Goal: Answer question/provide support: Share knowledge or assist other users

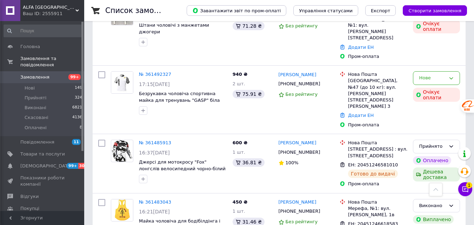
scroll to position [1332, 0]
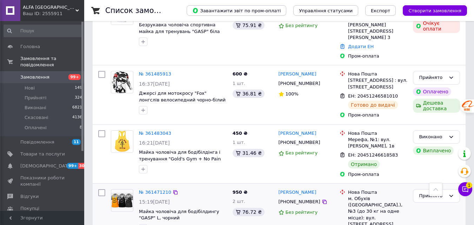
scroll to position [1367, 0]
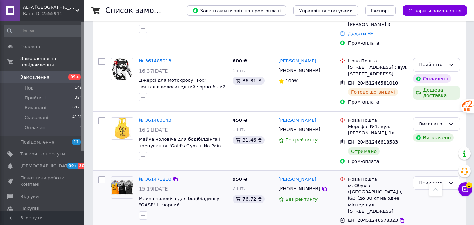
click at [154, 176] on link "№ 361471210" at bounding box center [155, 178] width 32 height 5
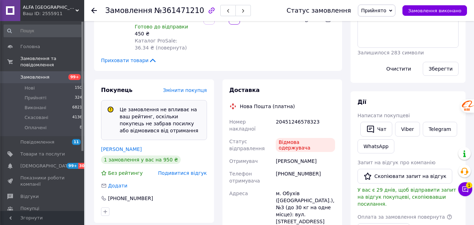
scroll to position [171, 0]
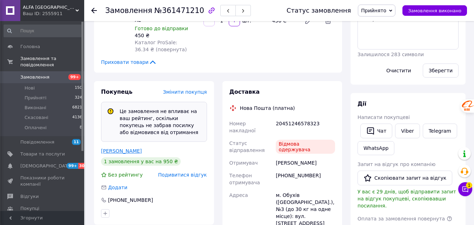
click at [119, 150] on link "[PERSON_NAME]" at bounding box center [121, 151] width 41 height 6
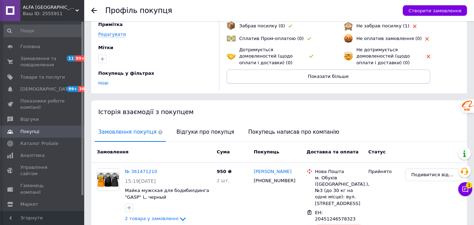
scroll to position [112, 0]
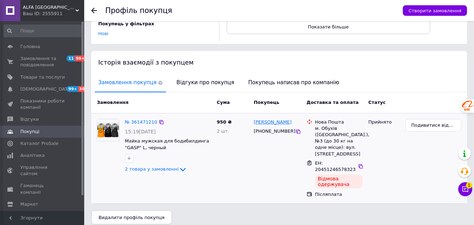
click at [263, 123] on link "[PERSON_NAME]" at bounding box center [273, 122] width 38 height 7
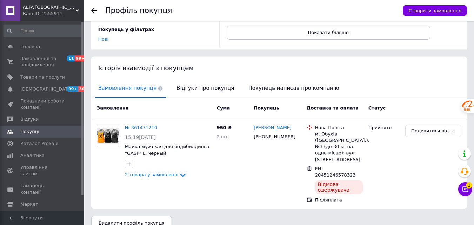
scroll to position [0, 0]
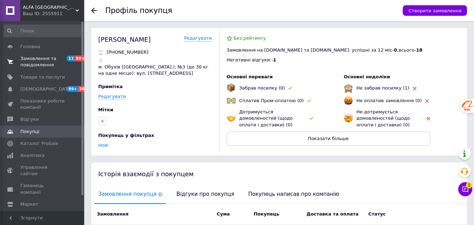
click at [44, 63] on span "Замовлення та повідомлення" at bounding box center [42, 61] width 45 height 13
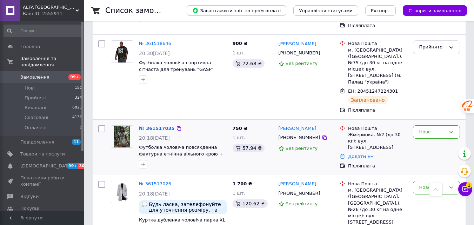
scroll to position [806, 0]
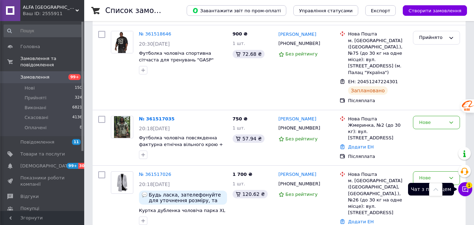
click at [467, 189] on icon at bounding box center [464, 188] width 7 height 7
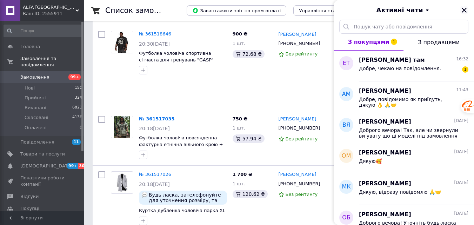
click at [467, 9] on button "Закрити" at bounding box center [464, 10] width 8 height 8
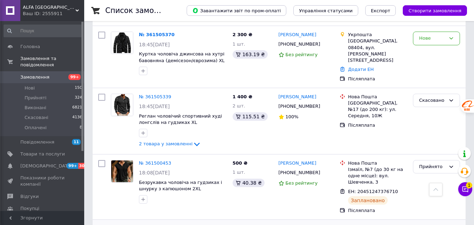
scroll to position [1122, 0]
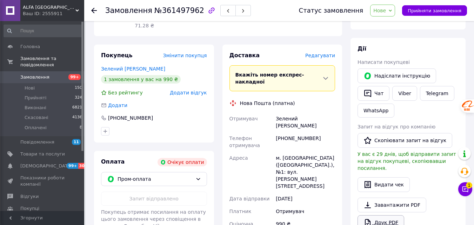
scroll to position [68, 0]
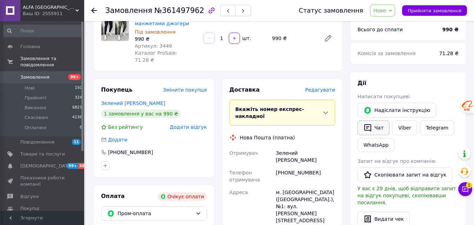
click at [376, 128] on button "Чат" at bounding box center [373, 127] width 32 height 15
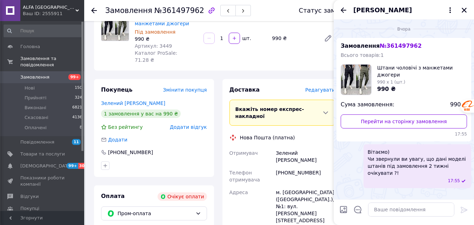
drag, startPoint x: 464, startPoint y: 12, endPoint x: 266, endPoint y: 95, distance: 214.3
click at [464, 12] on icon "Закрити" at bounding box center [464, 10] width 6 height 6
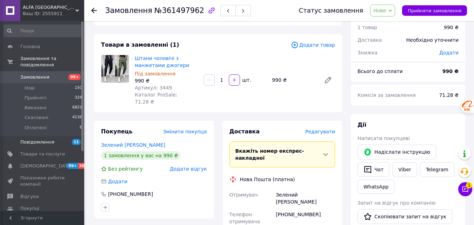
scroll to position [0, 0]
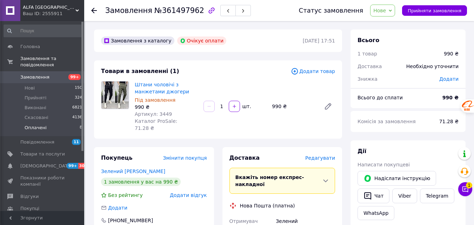
click at [33, 124] on span "Оплачені" at bounding box center [36, 127] width 22 height 6
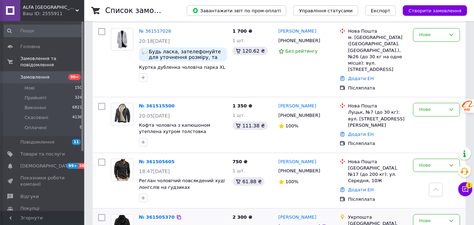
scroll to position [947, 0]
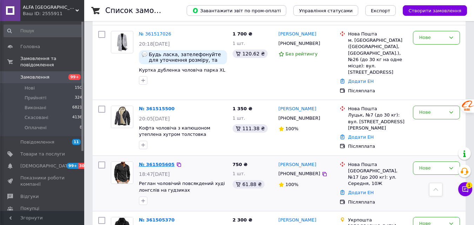
click at [156, 162] on link "№ 361505605" at bounding box center [157, 164] width 36 height 5
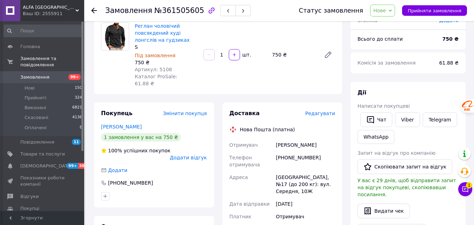
scroll to position [33, 0]
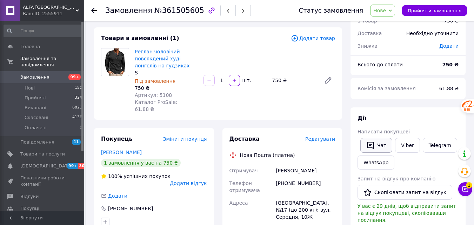
click at [383, 143] on button "Чат" at bounding box center [376, 145] width 32 height 15
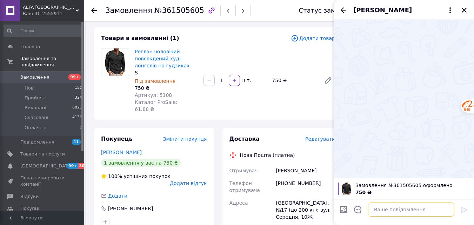
click at [387, 213] on textarea at bounding box center [411, 209] width 86 height 14
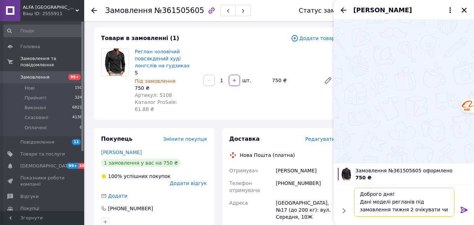
scroll to position [5, 0]
click at [373, 213] on textarea "Доброго дня! Дані моделі регланів під замовлення тижня 2 очікувати чи звернули …" at bounding box center [404, 202] width 100 height 29
type textarea "Доброго дня! Дані моделі регланів під замовлення тижня 2 очікувати чи звернули …"
drag, startPoint x: 381, startPoint y: 213, endPoint x: 352, endPoint y: 194, distance: 34.2
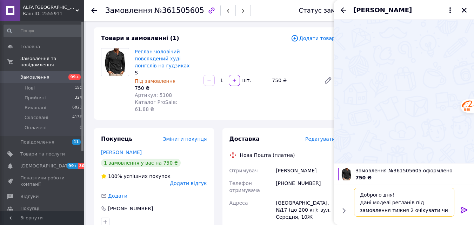
click at [352, 194] on div "Доброго дня! Дані моделі регланів під замовлення тижня 2 очікувати чи звернули …" at bounding box center [404, 202] width 106 height 34
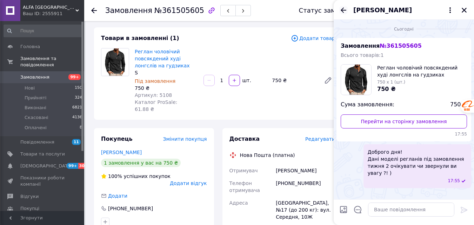
click at [345, 9] on icon "Назад" at bounding box center [343, 10] width 8 height 8
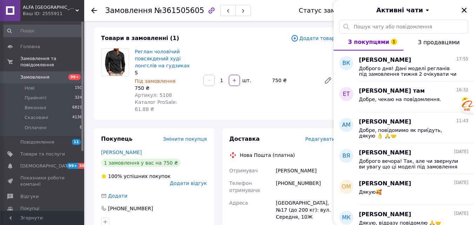
click at [463, 8] on icon "Закрити" at bounding box center [464, 10] width 6 height 6
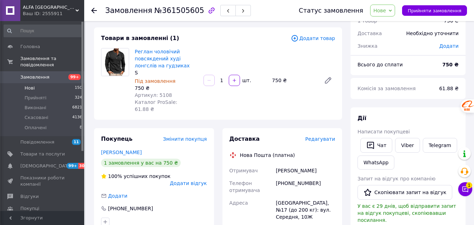
click at [34, 83] on li "Нові 150" at bounding box center [43, 88] width 86 height 10
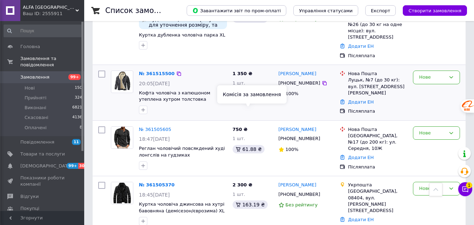
scroll to position [1017, 0]
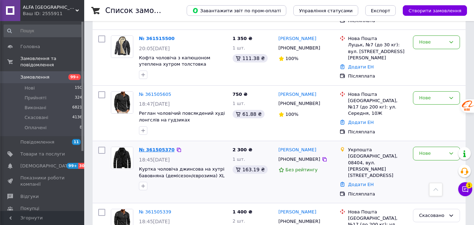
click at [151, 147] on link "№ 361505370" at bounding box center [157, 149] width 36 height 5
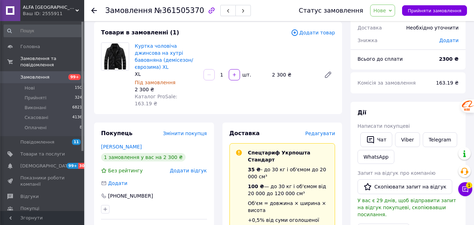
scroll to position [105, 0]
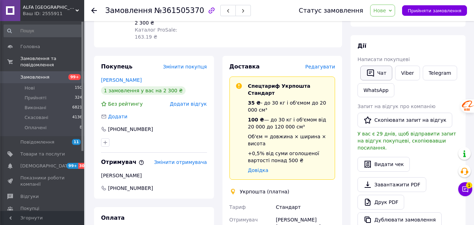
click at [378, 74] on button "Чат" at bounding box center [376, 73] width 32 height 15
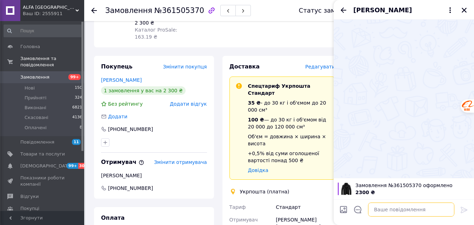
click at [398, 210] on textarea at bounding box center [411, 209] width 86 height 14
paste textarea "Доброго дня! Дані моделі регланів під замовлення тижня 2 очікувати чи звернули …"
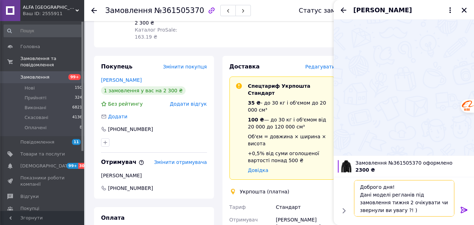
click at [393, 195] on textarea "Доброго дня! Дані моделі регланів під замовлення тижня 2 очікувати чи звернули …" at bounding box center [404, 198] width 100 height 36
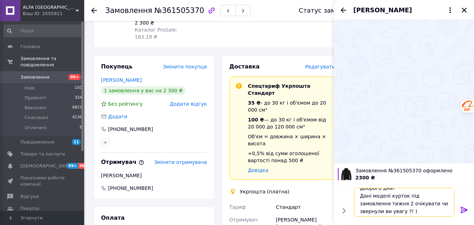
scroll to position [8, 0]
type textarea "Доброго дня! Дані моделі курток під замовлення тижня 2 очікувати чи звернули ви…"
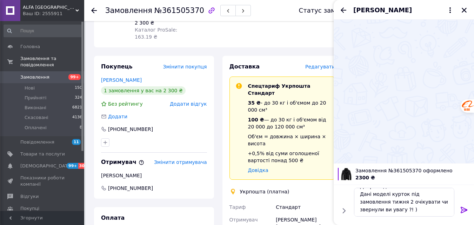
click at [466, 208] on icon at bounding box center [464, 209] width 8 height 8
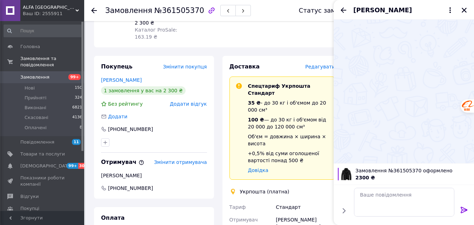
scroll to position [0, 0]
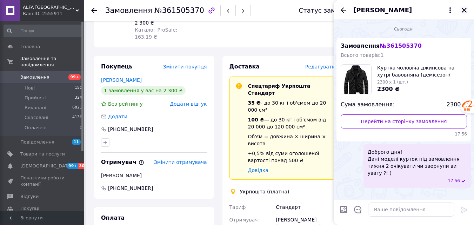
click at [464, 10] on icon "Закрити" at bounding box center [463, 10] width 5 height 5
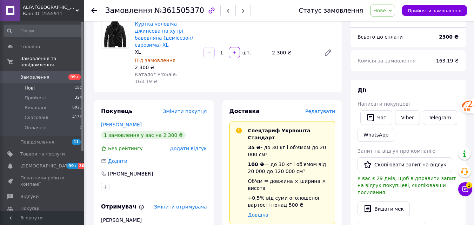
scroll to position [35, 0]
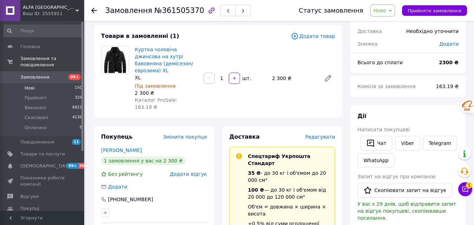
click at [29, 85] on span "Нові" at bounding box center [30, 88] width 10 height 6
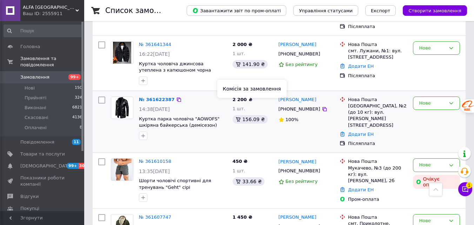
scroll to position [175, 0]
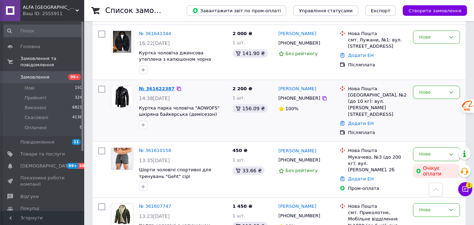
click at [157, 86] on link "№ 361622387" at bounding box center [157, 88] width 36 height 5
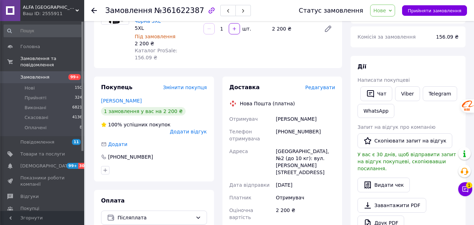
scroll to position [70, 0]
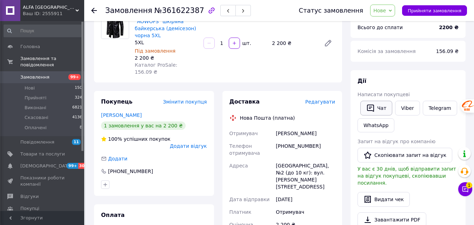
click at [377, 108] on button "Чат" at bounding box center [376, 108] width 32 height 15
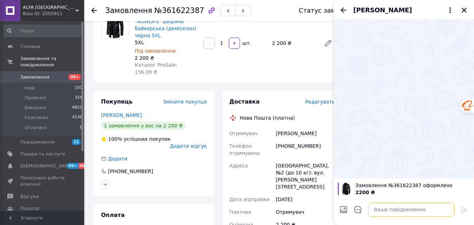
click at [377, 210] on textarea at bounding box center [411, 209] width 86 height 14
paste textarea "Доброго дня! Дані моделі регланів під замовлення тижня 2 очікувати чи звернули …"
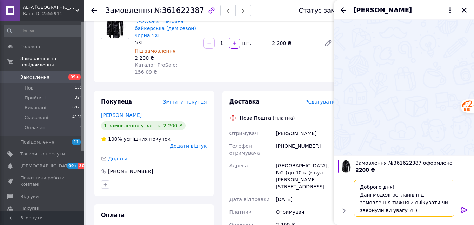
click at [391, 198] on textarea "Доброго дня! Дані моделі регланів під замовлення тижня 2 очікувати чи звернули …" at bounding box center [404, 198] width 100 height 36
click at [396, 196] on textarea "Доброго дня! Дані моделі регланів під замовлення тижня 2 очікувати чи звернули …" at bounding box center [404, 198] width 100 height 36
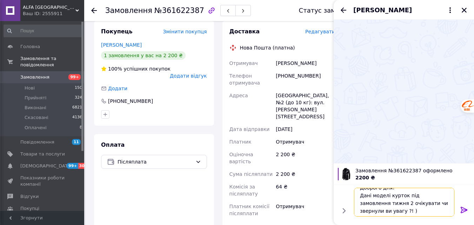
scroll to position [8, 0]
type textarea "Доброго дня! Дані моделі курток запропоновані під замовлення тижня 2 очікувати …"
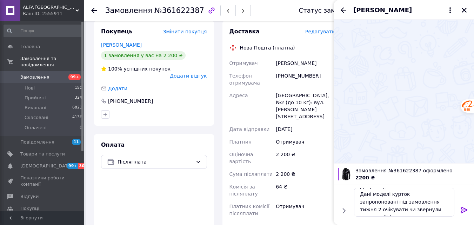
click at [462, 208] on icon at bounding box center [464, 209] width 8 height 8
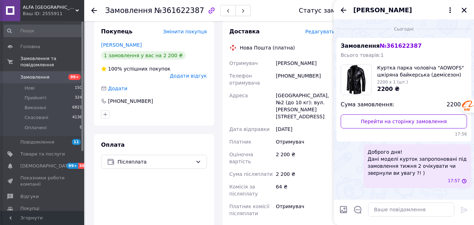
scroll to position [0, 0]
click at [392, 163] on span "Доброго дня! Дані моделі курток запропоновані під замовлення тижня 2 очікувати …" at bounding box center [416, 162] width 99 height 28
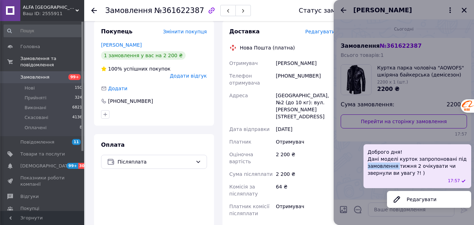
click at [392, 163] on span "Доброго дня! Дані моделі курток запропоновані під замовлення тижня 2 очікувати …" at bounding box center [416, 162] width 99 height 28
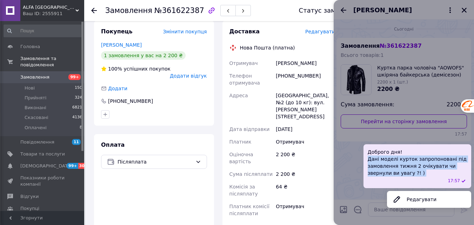
click at [392, 163] on span "Доброго дня! Дані моделі курток запропоновані під замовлення тижня 2 очікувати …" at bounding box center [416, 162] width 99 height 28
click at [391, 170] on span "Доброго дня! Дані моделі курток запропоновані під замовлення тижня 2 очікувати …" at bounding box center [416, 162] width 99 height 28
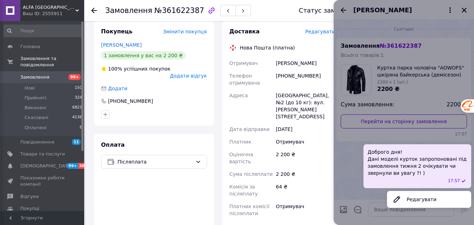
click at [381, 161] on span "Доброго дня! Дані моделі курток запропоновані під замовлення тижня 2 очікувати …" at bounding box center [416, 162] width 99 height 28
click at [405, 15] on div at bounding box center [403, 112] width 140 height 225
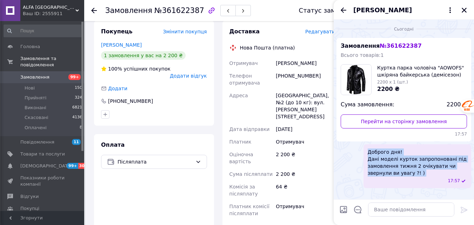
drag, startPoint x: 374, startPoint y: 154, endPoint x: 417, endPoint y: 182, distance: 51.4
click at [417, 182] on div "Доброго дня! Дані моделі курток запропоновані під замовлення тижня 2 очікувати …" at bounding box center [417, 166] width 108 height 44
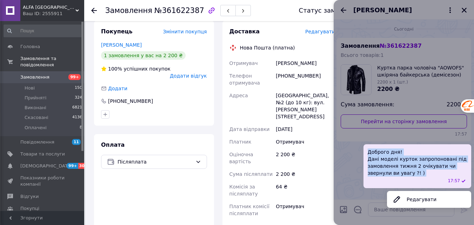
copy span "Доброго дня! Дані моделі курток запропоновані під замовлення тижня 2 очікувати …"
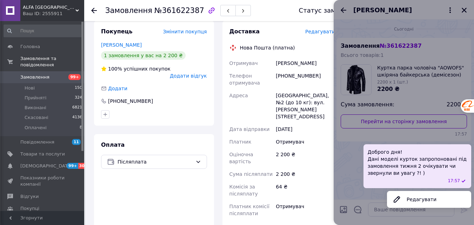
click at [462, 9] on div at bounding box center [403, 112] width 140 height 225
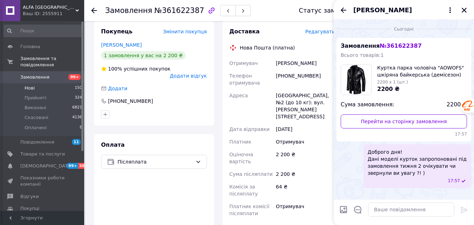
click at [30, 85] on span "Нові" at bounding box center [30, 88] width 10 height 6
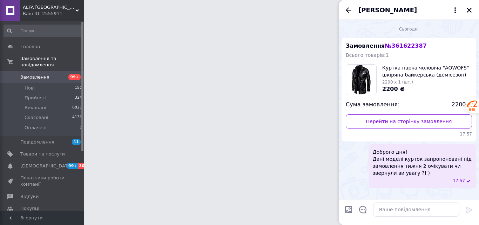
drag, startPoint x: 470, startPoint y: 9, endPoint x: 400, endPoint y: 72, distance: 94.6
click at [470, 8] on icon "Закрити" at bounding box center [469, 10] width 6 height 6
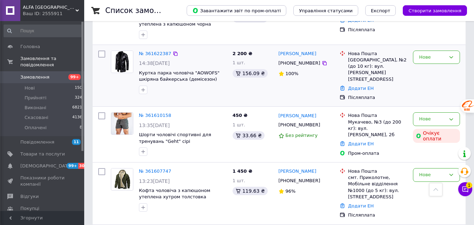
scroll to position [245, 0]
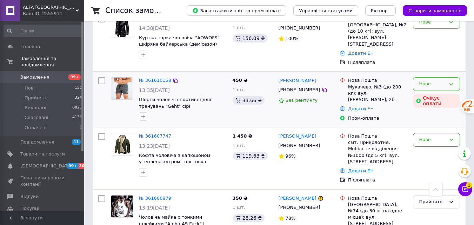
click at [439, 77] on div "Нове" at bounding box center [436, 84] width 47 height 14
click at [209, 111] on div at bounding box center [182, 116] width 91 height 11
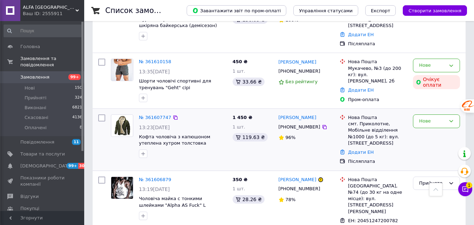
scroll to position [316, 0]
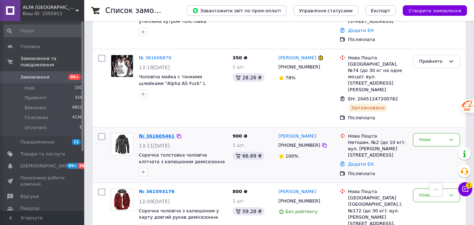
click at [150, 133] on link "№ 361605461" at bounding box center [157, 135] width 36 height 5
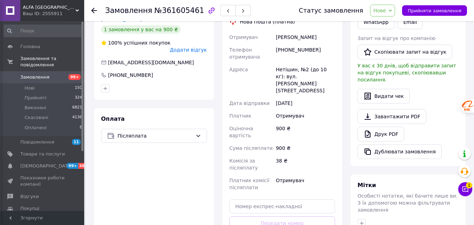
scroll to position [103, 0]
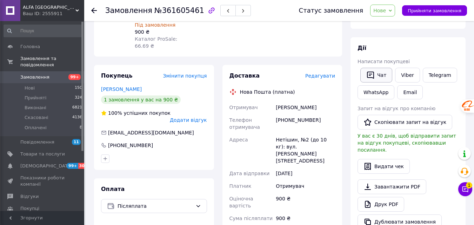
click at [379, 75] on button "Чат" at bounding box center [376, 75] width 32 height 15
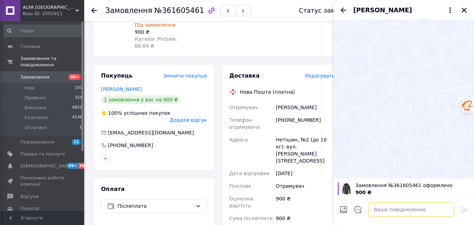
click at [396, 213] on textarea at bounding box center [411, 209] width 86 height 14
paste textarea "Доброго дня! Дані моделі курток запропоновані під замовлення тижня 2 очікувати …"
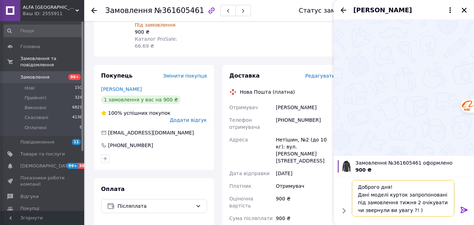
scroll to position [8, 0]
click at [393, 189] on textarea "Доброго дня! Дані моделі курток запропоновані під замовлення тижня 2 очікувати …" at bounding box center [404, 198] width 100 height 36
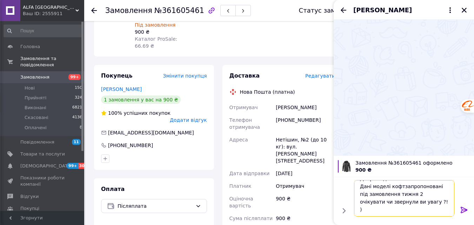
type textarea "Доброго дня! Дані моделі кофт запропоновані під замовлення тижня 2 очікувати чи…"
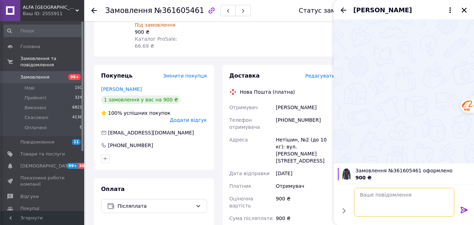
scroll to position [0, 0]
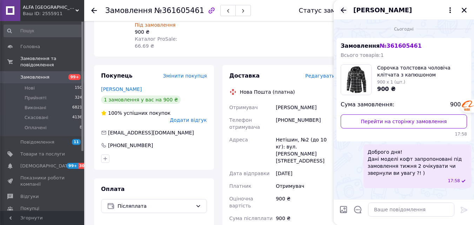
click at [342, 8] on icon "Назад" at bounding box center [343, 10] width 8 height 8
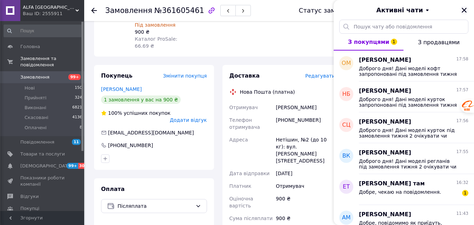
click at [464, 7] on icon "Закрити" at bounding box center [464, 10] width 6 height 6
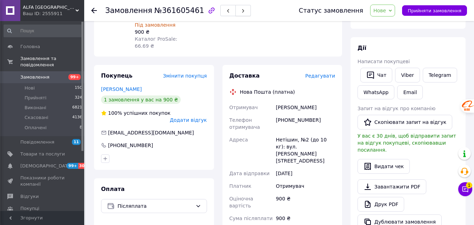
click at [235, 9] on button "button" at bounding box center [242, 10] width 15 height 11
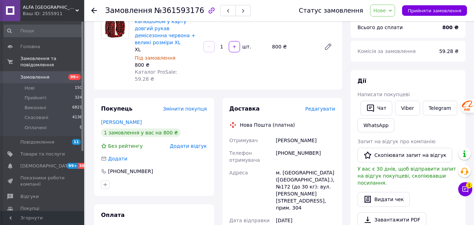
scroll to position [105, 0]
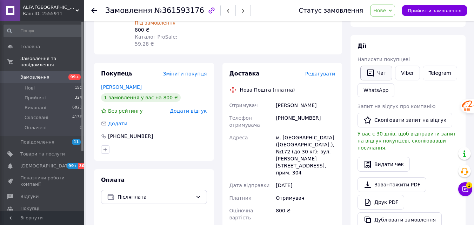
click at [380, 74] on button "Чат" at bounding box center [376, 73] width 32 height 15
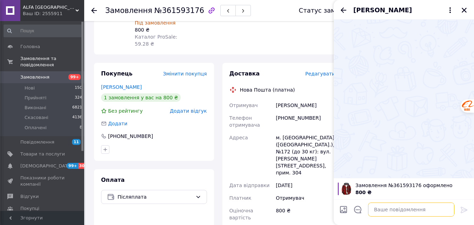
click at [403, 215] on textarea at bounding box center [411, 209] width 86 height 14
paste textarea "Доброго дня! Дані моделі курток запропоновані під замовлення тижня 2 очікувати …"
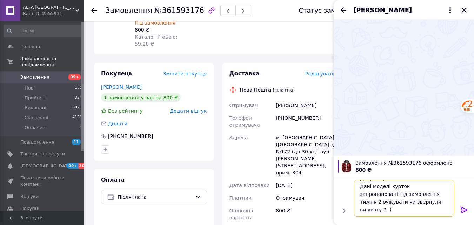
click at [395, 188] on textarea "Доброго дня! Дані моделі курток запропоновані під замовлення тижня 2 очікувати …" at bounding box center [404, 198] width 100 height 36
click at [400, 186] on textarea "Доброго дня! Дані моделі курток запропоновані під замовлення тижня 2 очікувати …" at bounding box center [404, 198] width 100 height 36
click at [397, 184] on textarea "Доброго дня! Дані моделі курток запропоновані під замовлення тижня 2 очікувати …" at bounding box center [404, 198] width 100 height 36
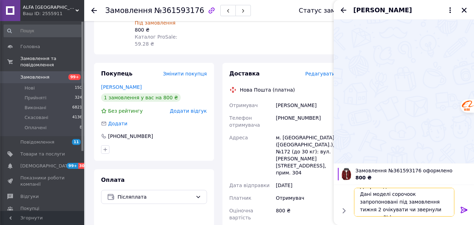
type textarea "Доброго дня! Дані моделі сорочок запропоновані під замовлення тижня 2 очікувати…"
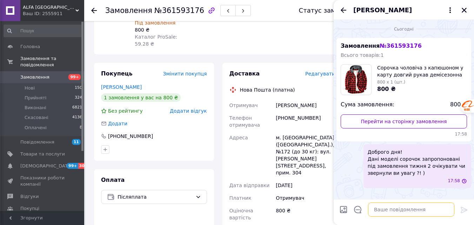
scroll to position [0, 0]
click at [345, 11] on icon "Назад" at bounding box center [343, 10] width 8 height 8
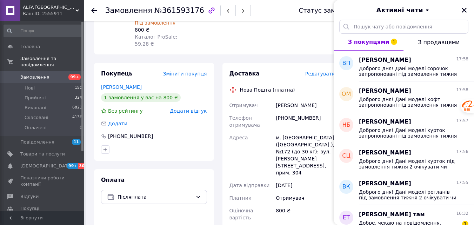
drag, startPoint x: 465, startPoint y: 8, endPoint x: 374, endPoint y: 7, distance: 91.5
click at [465, 7] on icon "Закрити" at bounding box center [464, 10] width 6 height 6
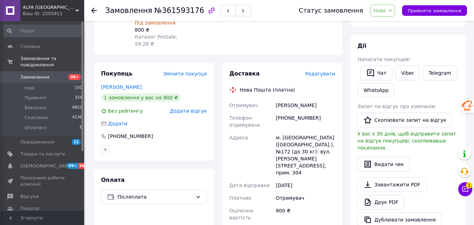
click at [235, 7] on button "button" at bounding box center [242, 10] width 15 height 11
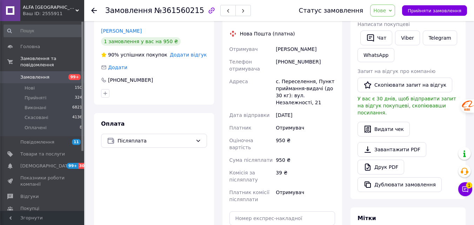
scroll to position [70, 0]
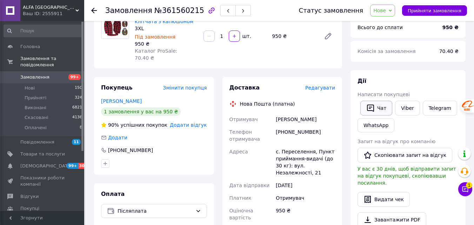
click at [377, 107] on button "Чат" at bounding box center [376, 108] width 32 height 15
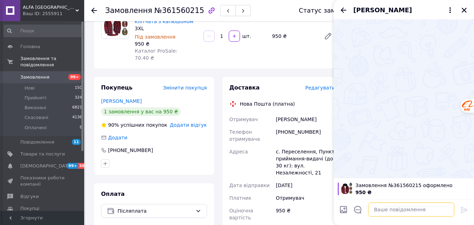
click at [389, 211] on textarea at bounding box center [411, 209] width 86 height 14
paste textarea "Доброго дня! Дані моделі курток запропоновані під замовлення тижня 2 очікувати …"
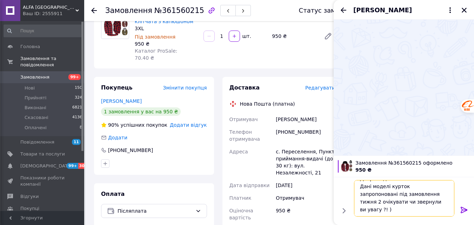
click at [398, 187] on textarea "Доброго дня! Дані моделі курток запропоновані під замовлення тижня 2 очікувати …" at bounding box center [404, 198] width 100 height 36
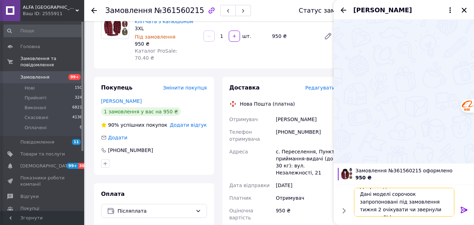
type textarea "Доброго дня! Дані моделі сорочок запропоновані під замовлення тижня 2 очікувати…"
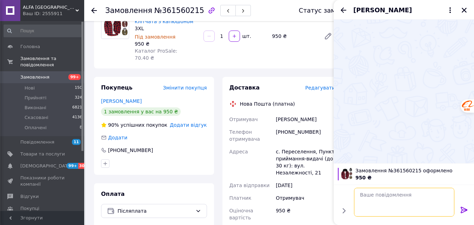
scroll to position [0, 0]
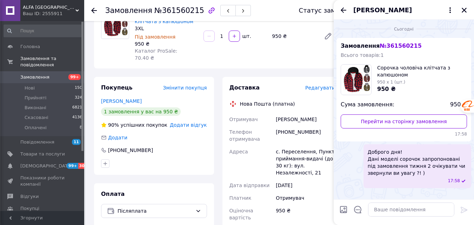
click at [341, 9] on icon "Назад" at bounding box center [343, 10] width 8 height 8
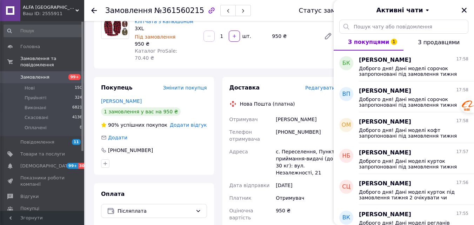
drag, startPoint x: 462, startPoint y: 9, endPoint x: 376, endPoint y: 10, distance: 86.3
click at [462, 9] on icon "Закрити" at bounding box center [464, 10] width 6 height 6
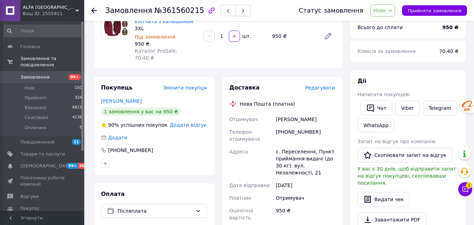
click at [235, 9] on button "button" at bounding box center [242, 10] width 15 height 11
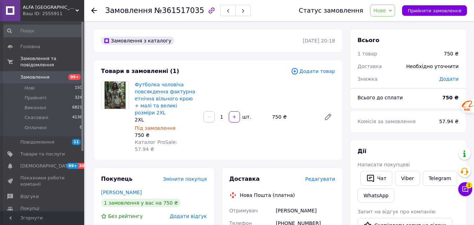
scroll to position [70, 0]
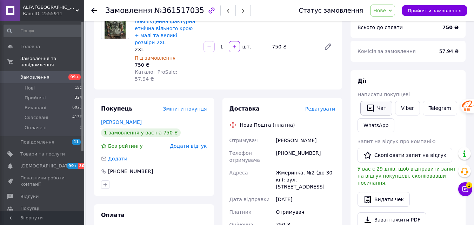
click at [383, 107] on button "Чат" at bounding box center [376, 108] width 32 height 15
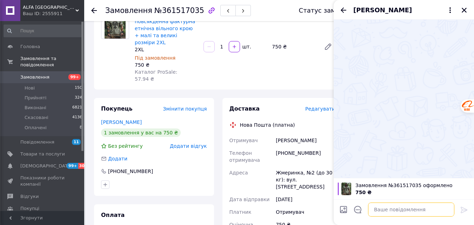
click at [399, 209] on textarea at bounding box center [411, 209] width 86 height 14
paste textarea "Доброго дня! Дані моделі курток запропоновані під замовлення тижня 2 очікувати …"
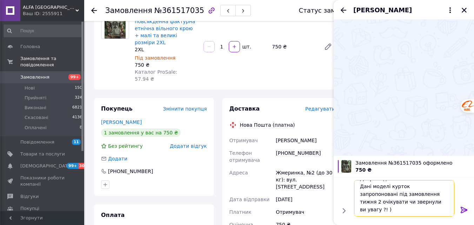
click at [394, 187] on textarea "Доброго дня! Дані моделі курток запропоновані під замовлення тижня 2 очікувати …" at bounding box center [404, 198] width 100 height 36
type textarea "Доброго дня! Дані моделі запропоновані під замовлення тижня 2 очікувати чи звер…"
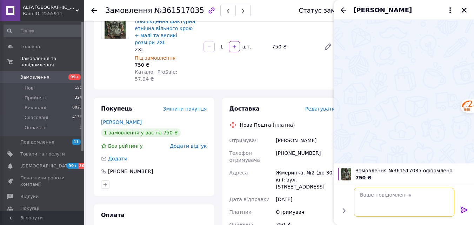
scroll to position [0, 0]
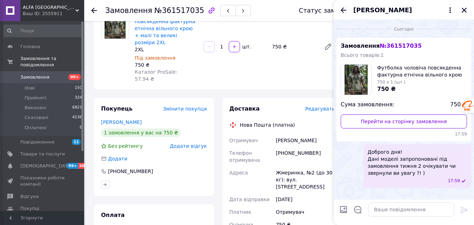
click at [345, 10] on icon "Назад" at bounding box center [343, 9] width 6 height 5
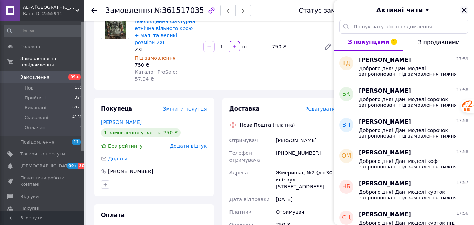
click at [466, 8] on icon "Закрити" at bounding box center [464, 10] width 6 height 6
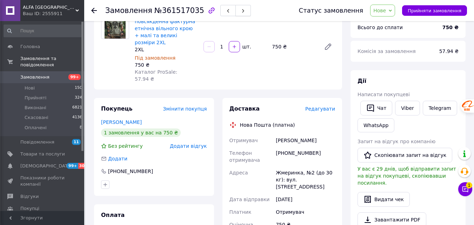
click at [235, 10] on button "button" at bounding box center [242, 10] width 15 height 11
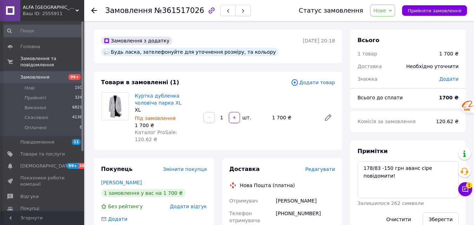
click at [242, 11] on use "button" at bounding box center [243, 11] width 2 height 4
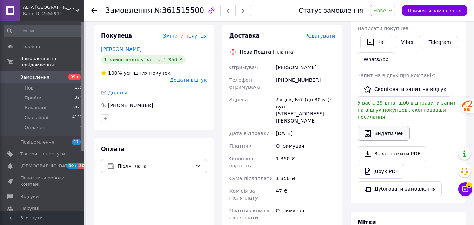
scroll to position [105, 0]
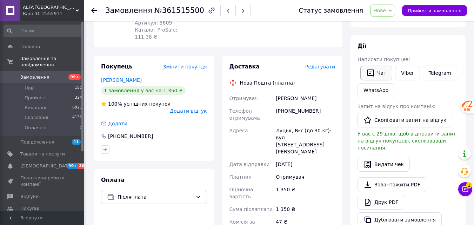
click at [382, 73] on button "Чат" at bounding box center [376, 73] width 32 height 15
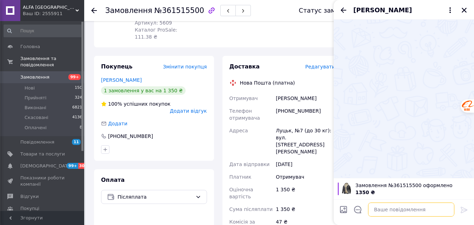
click at [397, 207] on textarea at bounding box center [411, 209] width 86 height 14
paste textarea "Доброго дня! Дані моделі курток запропоновані під замовлення тижня 2 очікувати …"
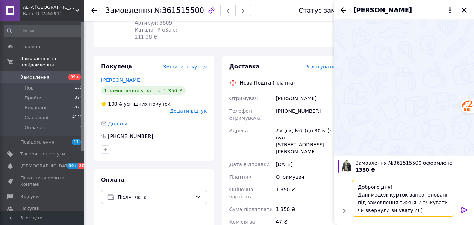
scroll to position [8, 0]
click at [403, 186] on textarea "Доброго дня! Дані моделі курток запропоновані під замовлення тижня 2 очікувати …" at bounding box center [404, 198] width 100 height 36
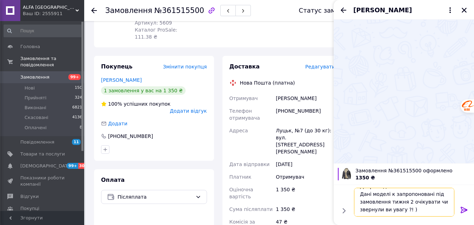
type textarea "Доброго дня! Дані моделі запропоновані під замовлення тижня 2 очікувати чи звер…"
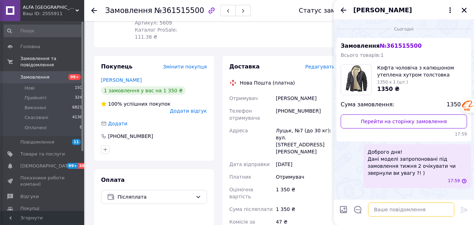
scroll to position [0, 0]
click at [465, 11] on icon "Закрити" at bounding box center [463, 10] width 5 height 5
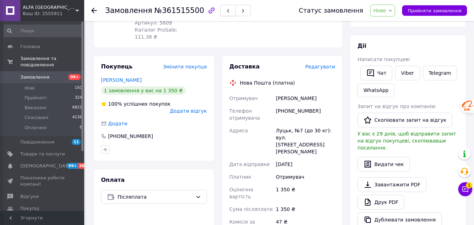
drag, startPoint x: 227, startPoint y: 12, endPoint x: 215, endPoint y: 12, distance: 12.6
click at [235, 12] on button "button" at bounding box center [242, 10] width 15 height 11
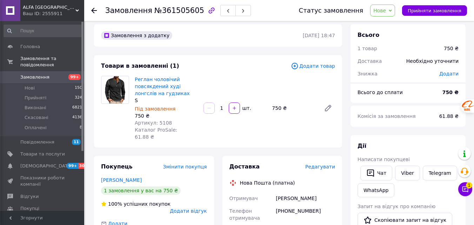
scroll to position [35, 0]
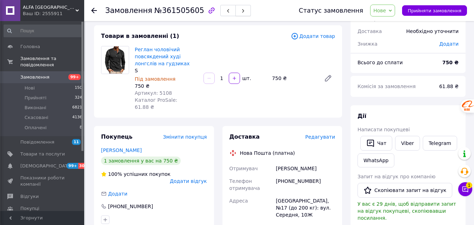
click at [235, 8] on button "button" at bounding box center [242, 10] width 15 height 11
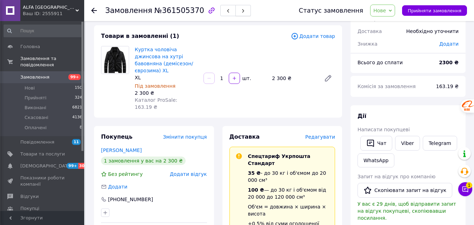
click at [241, 11] on icon "button" at bounding box center [243, 11] width 4 height 4
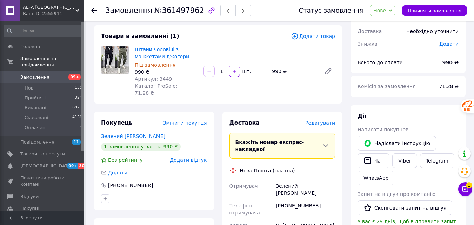
click at [242, 13] on use "button" at bounding box center [243, 11] width 2 height 4
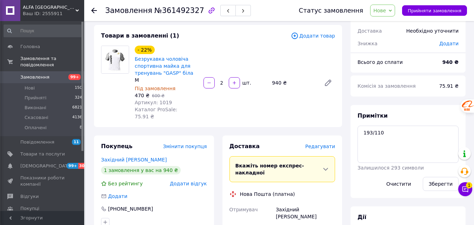
scroll to position [35, 0]
click at [386, 9] on span "Нове" at bounding box center [379, 11] width 13 height 6
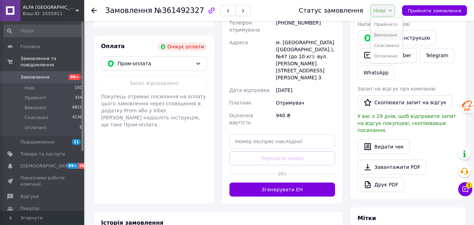
scroll to position [175, 0]
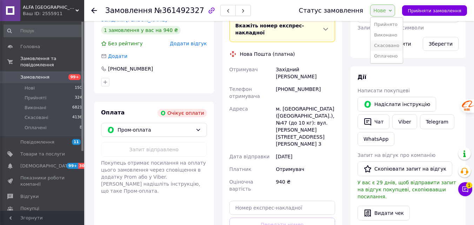
click at [395, 44] on li "Скасовано" at bounding box center [386, 45] width 32 height 11
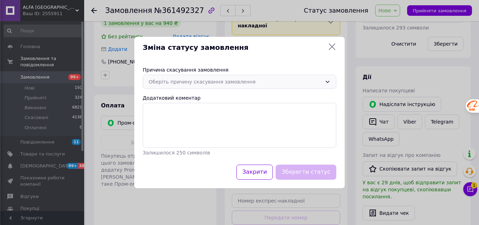
click at [244, 82] on div "Оберіть причину скасування замовлення" at bounding box center [235, 82] width 173 height 8
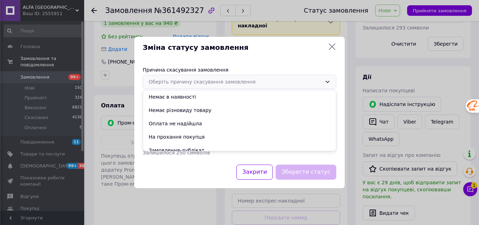
click at [179, 122] on li "Оплата не надійшла" at bounding box center [239, 123] width 193 height 13
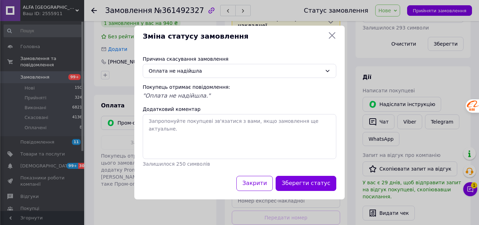
drag, startPoint x: 317, startPoint y: 178, endPoint x: 316, endPoint y: 170, distance: 7.8
click at [317, 178] on button "Зберегти статус" at bounding box center [306, 183] width 61 height 15
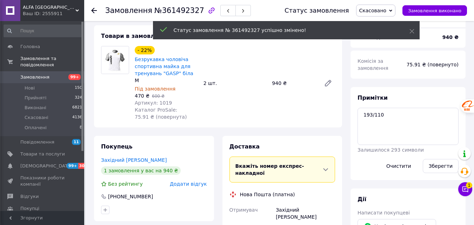
scroll to position [0, 0]
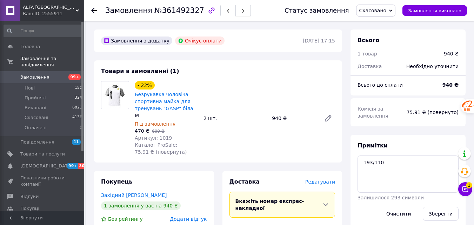
click at [241, 10] on icon "button" at bounding box center [243, 11] width 4 height 4
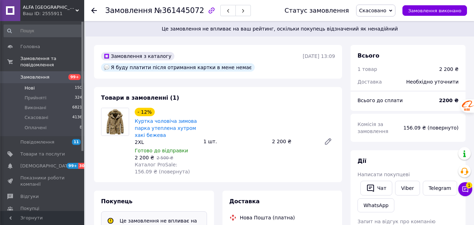
click at [27, 85] on span "Нові" at bounding box center [30, 88] width 10 height 6
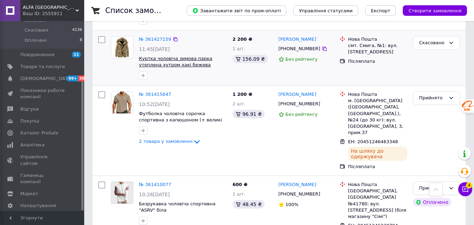
scroll to position [2314, 0]
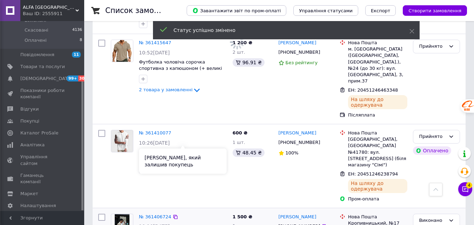
scroll to position [2384, 0]
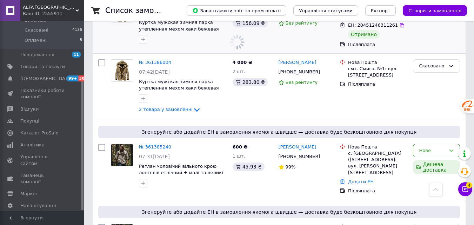
scroll to position [2770, 0]
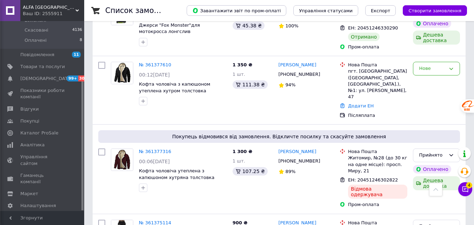
scroll to position [3050, 0]
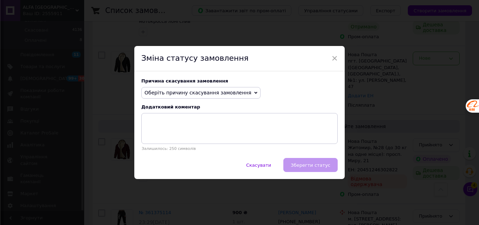
click at [230, 92] on span "Оберіть причину скасування замовлення" at bounding box center [197, 93] width 107 height 6
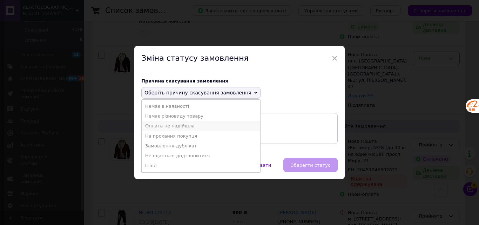
click at [177, 124] on li "Оплата не надійшла" at bounding box center [201, 126] width 119 height 10
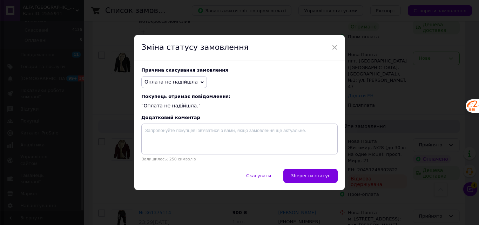
click at [304, 176] on span "Зберегти статус" at bounding box center [311, 175] width 40 height 5
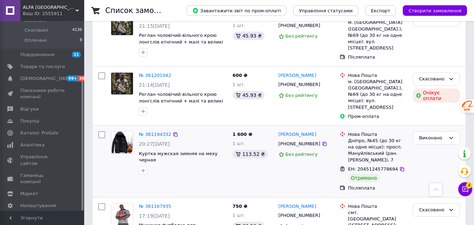
scroll to position [3955, 0]
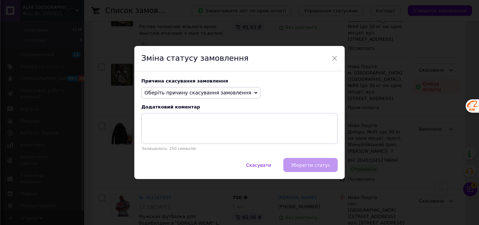
click at [201, 95] on span "Оберіть причину скасування замовлення" at bounding box center [197, 93] width 107 height 6
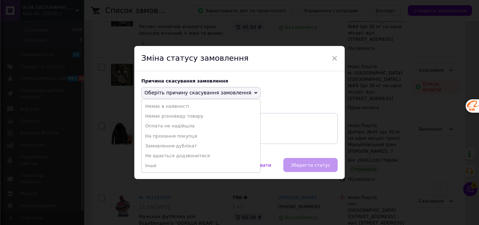
click at [168, 126] on li "Оплата не надійшла" at bounding box center [201, 126] width 119 height 10
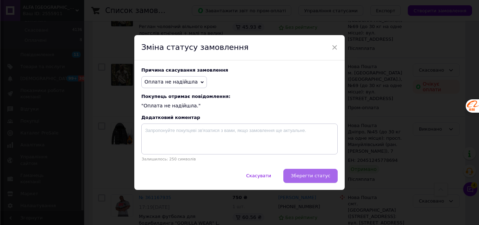
click at [309, 178] on span "Зберегти статус" at bounding box center [311, 175] width 40 height 5
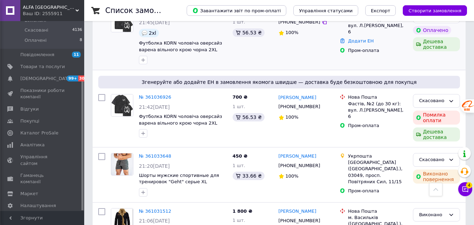
scroll to position [4937, 0]
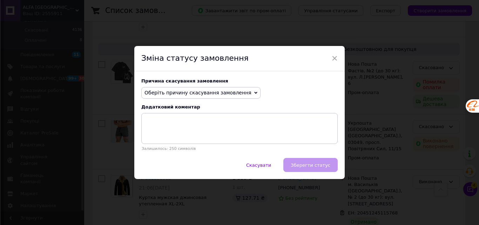
click at [217, 89] on span "Оберіть причину скасування замовлення" at bounding box center [200, 93] width 119 height 12
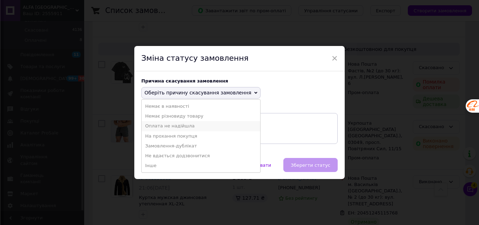
click at [173, 128] on li "Оплата не надійшла" at bounding box center [201, 126] width 119 height 10
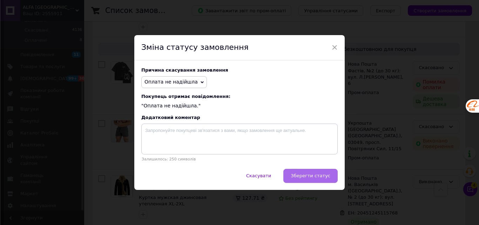
click at [298, 180] on button "Зберегти статус" at bounding box center [310, 176] width 54 height 14
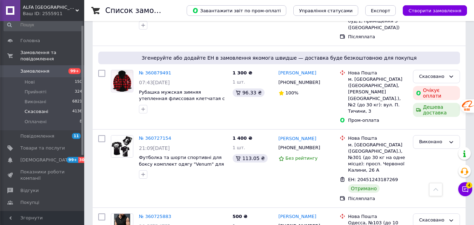
scroll to position [0, 0]
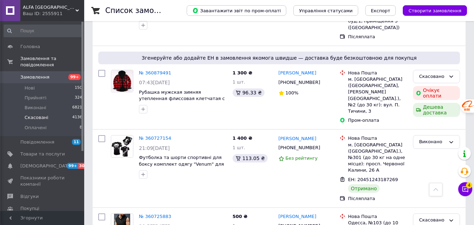
click at [40, 114] on span "Скасовані" at bounding box center [37, 117] width 24 height 6
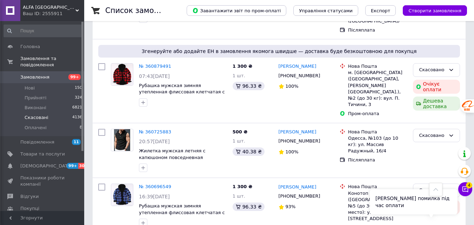
scroll to position [2349, 0]
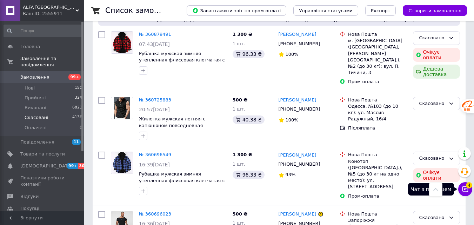
click at [461, 189] on icon at bounding box center [464, 188] width 7 height 7
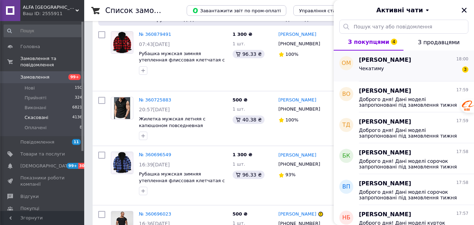
click at [422, 66] on div "Чекатиму 3" at bounding box center [413, 69] width 109 height 11
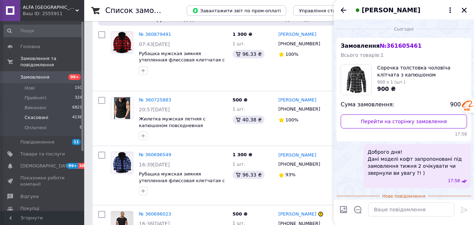
scroll to position [60, 0]
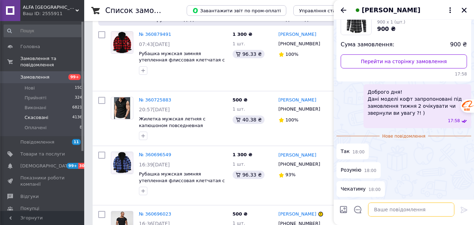
click at [388, 210] on textarea at bounding box center [411, 209] width 86 height 14
click at [435, 209] on textarea "Добре, ще будь-ласка уточніть" at bounding box center [404, 209] width 100 height 14
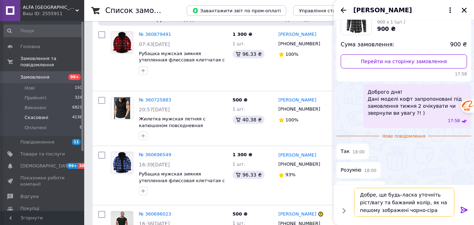
type textarea "Добре, ще будь-ласка уточніть ріст/вагу та бажаний колір, як на пешому зображен…"
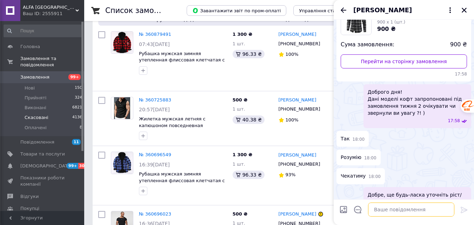
scroll to position [87, 0]
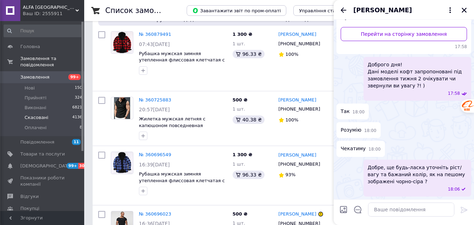
drag, startPoint x: 343, startPoint y: 12, endPoint x: 479, endPoint y: 23, distance: 136.2
click at [342, 12] on icon "Назад" at bounding box center [343, 10] width 8 height 8
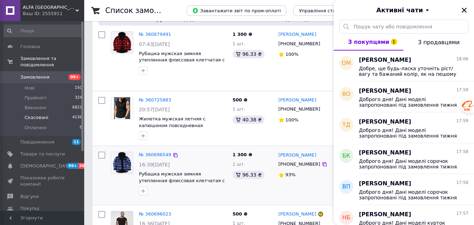
drag, startPoint x: 465, startPoint y: 10, endPoint x: 263, endPoint y: 73, distance: 211.0
click at [465, 9] on icon "Закрити" at bounding box center [463, 10] width 5 height 5
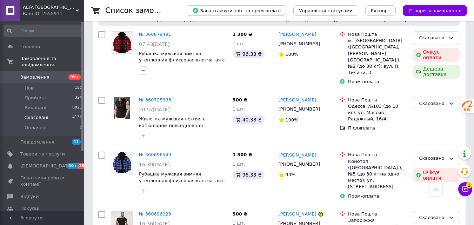
scroll to position [2279, 0]
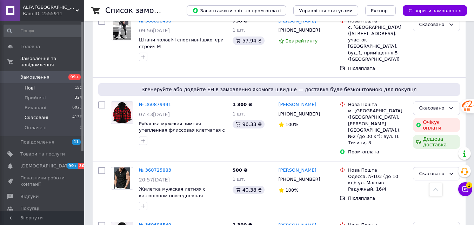
click at [33, 83] on li "Нові 150" at bounding box center [43, 88] width 86 height 10
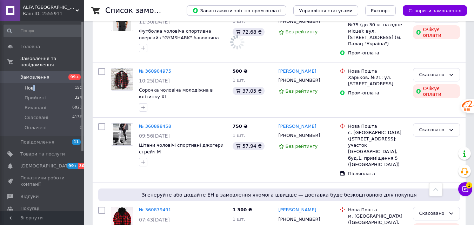
click at [435, 189] on icon at bounding box center [435, 189] width 5 height 5
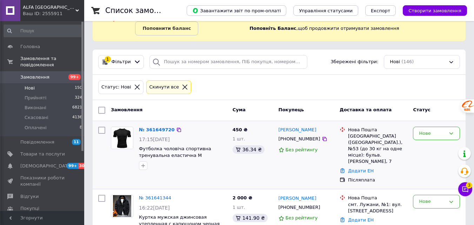
scroll to position [70, 0]
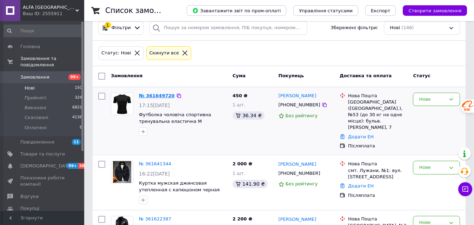
click at [153, 95] on link "№ 361649720" at bounding box center [157, 95] width 36 height 5
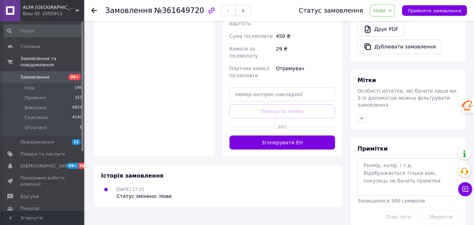
scroll to position [278, 0]
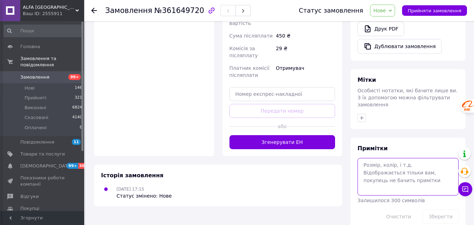
click at [391, 158] on textarea at bounding box center [407, 176] width 101 height 37
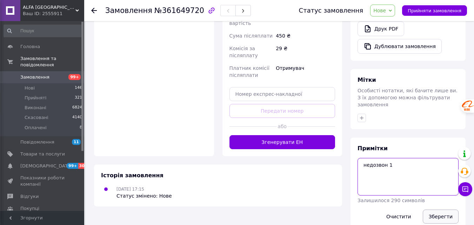
type textarea "недозвон 1"
click at [437, 209] on button "Зберегти" at bounding box center [441, 216] width 36 height 14
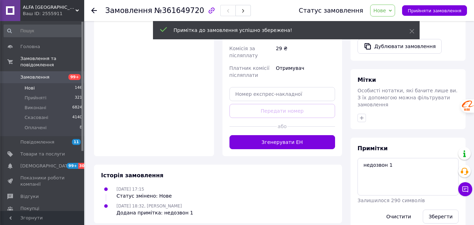
click at [29, 85] on span "Нові" at bounding box center [30, 88] width 10 height 6
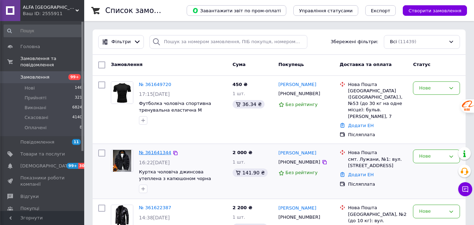
click at [156, 150] on link "№ 361641344" at bounding box center [155, 152] width 32 height 5
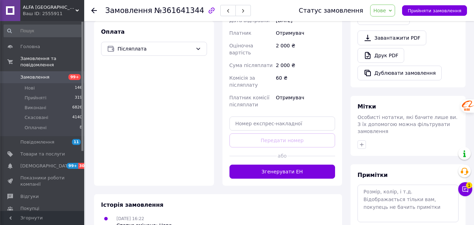
scroll to position [278, 0]
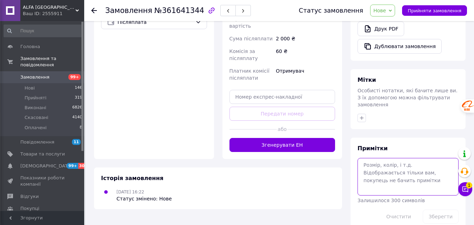
click at [374, 158] on textarea at bounding box center [407, 176] width 101 height 37
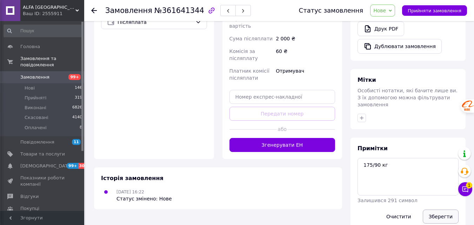
click at [444, 209] on button "Зберегти" at bounding box center [441, 216] width 36 height 14
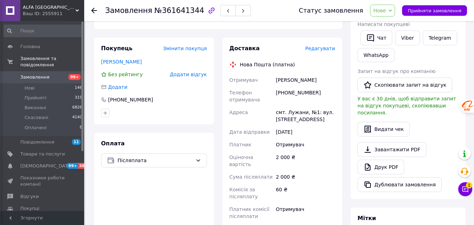
scroll to position [245, 0]
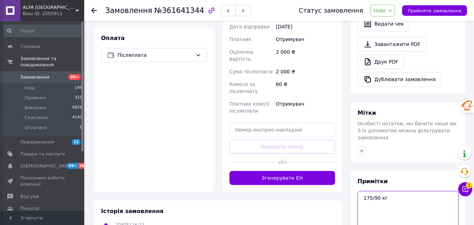
click at [416, 191] on textarea "175/90 кг" at bounding box center [407, 209] width 101 height 37
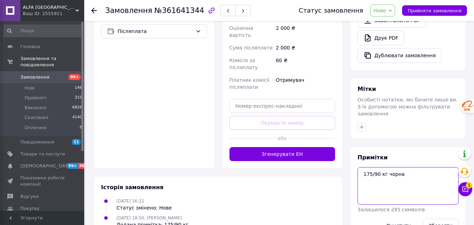
scroll to position [278, 0]
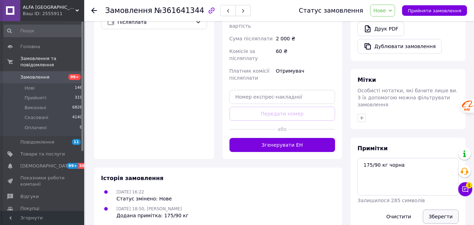
click at [444, 209] on button "Зберегти" at bounding box center [441, 216] width 36 height 14
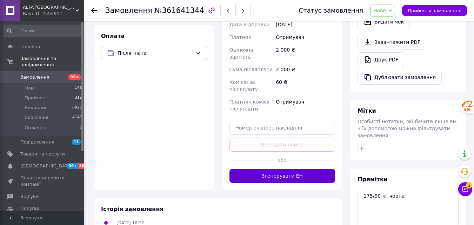
scroll to position [291, 0]
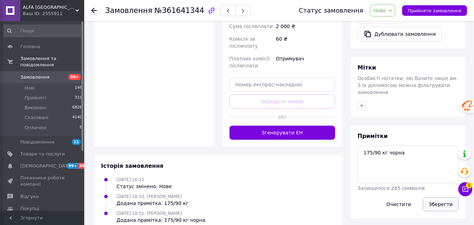
click at [442, 197] on button "Зберегти" at bounding box center [441, 204] width 36 height 14
click at [413, 146] on textarea "175/90 кг чорна" at bounding box center [407, 164] width 101 height 37
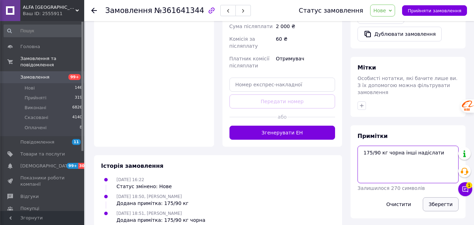
type textarea "175/90 кг чорна інші надіслати"
click at [442, 197] on button "Зберегти" at bounding box center [441, 204] width 36 height 14
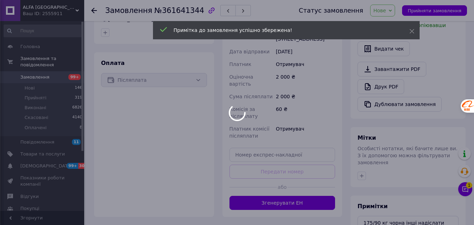
scroll to position [150, 0]
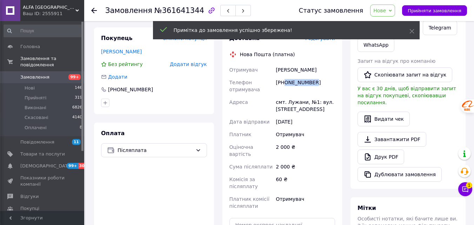
drag, startPoint x: 313, startPoint y: 75, endPoint x: 285, endPoint y: 79, distance: 28.4
click at [285, 79] on div "[PHONE_NUMBER]" at bounding box center [305, 86] width 62 height 20
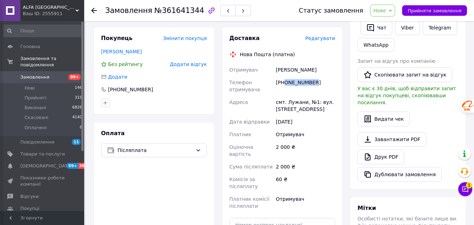
copy div "0671879103"
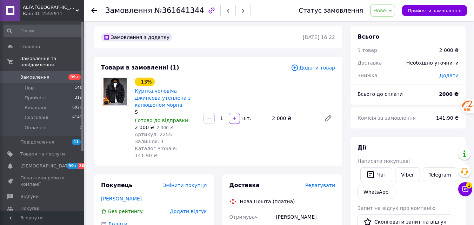
scroll to position [0, 0]
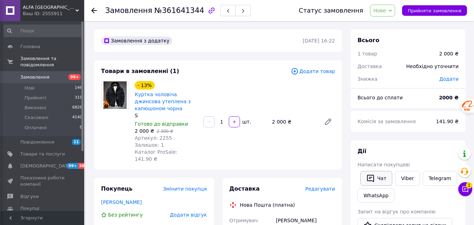
click at [380, 182] on button "Чат" at bounding box center [376, 178] width 32 height 15
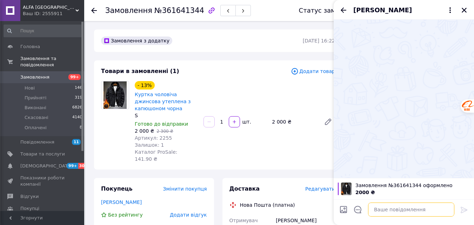
click at [398, 210] on textarea at bounding box center [411, 209] width 86 height 14
paste textarea "[URL][DOMAIN_NAME]"
type textarea "[URL][DOMAIN_NAME]"
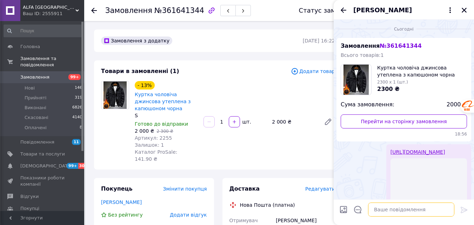
scroll to position [72, 0]
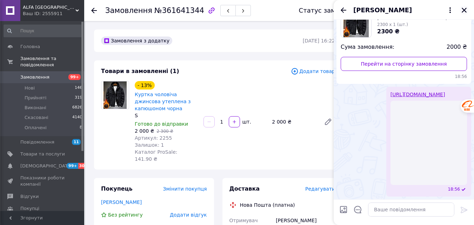
click at [462, 9] on icon "Закрити" at bounding box center [464, 10] width 6 height 6
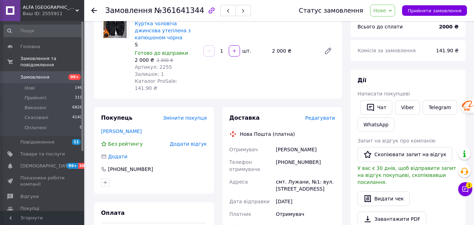
scroll to position [0, 0]
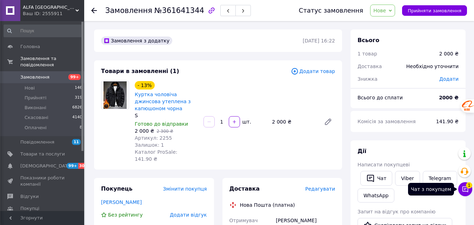
click at [464, 189] on icon at bounding box center [465, 189] width 6 height 6
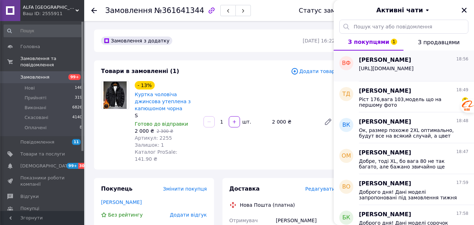
click at [413, 69] on span "[URL][DOMAIN_NAME]" at bounding box center [386, 69] width 55 height 6
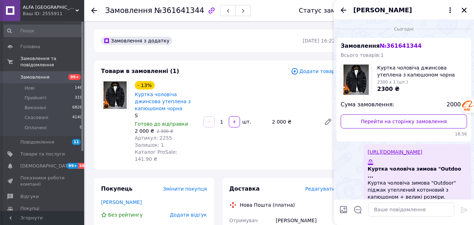
scroll to position [70, 0]
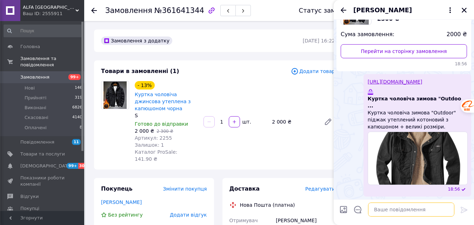
click at [401, 208] on textarea at bounding box center [411, 209] width 86 height 14
paste textarea "[URL][DOMAIN_NAME]"
type textarea "[URL][DOMAIN_NAME]"
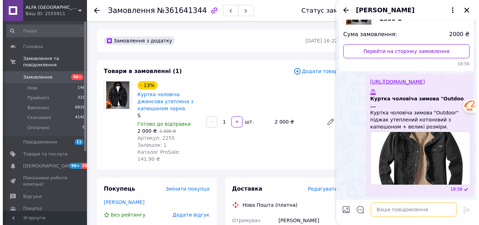
scroll to position [197, 0]
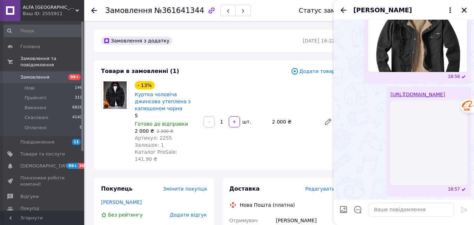
click at [462, 9] on icon "Закрити" at bounding box center [464, 10] width 6 height 6
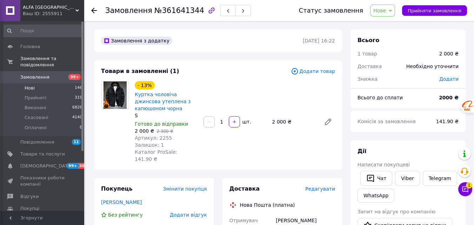
click at [36, 83] on li "Нові 146" at bounding box center [43, 88] width 86 height 10
